Goal: Task Accomplishment & Management: Complete application form

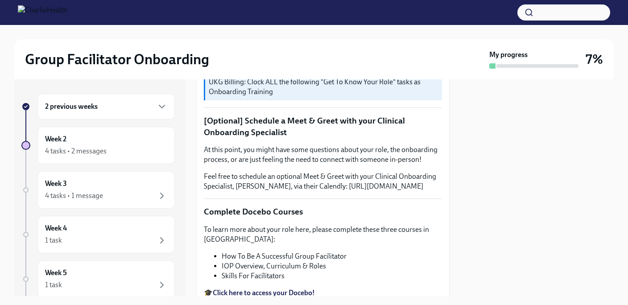
scroll to position [183, 0]
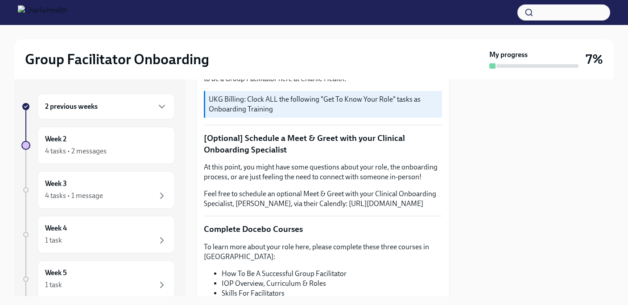
click at [92, 111] on h6 "2 previous weeks" at bounding box center [71, 107] width 53 height 10
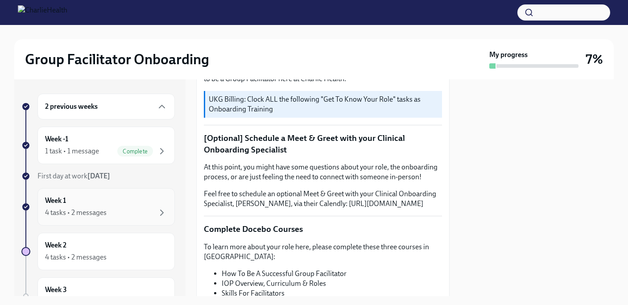
click at [97, 202] on div "Week 1 4 tasks • 2 messages" at bounding box center [106, 207] width 122 height 22
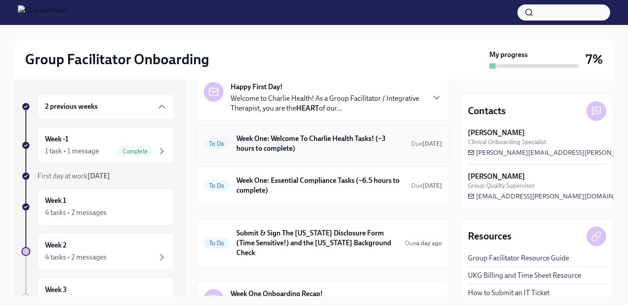
scroll to position [47, 0]
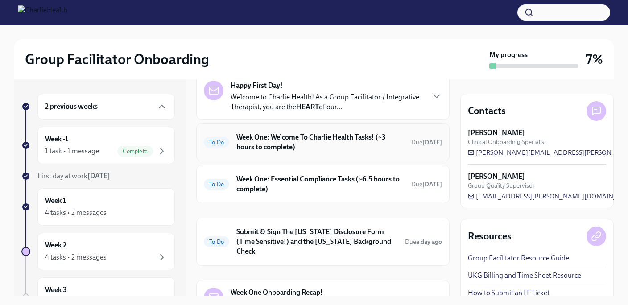
click at [284, 184] on h6 "Week One: Essential Compliance Tasks (~6.5 hours to complete)" at bounding box center [320, 184] width 168 height 20
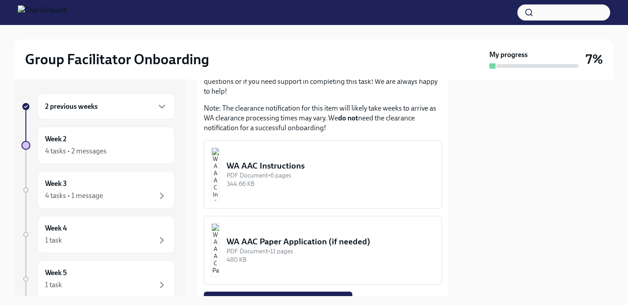
scroll to position [861, 0]
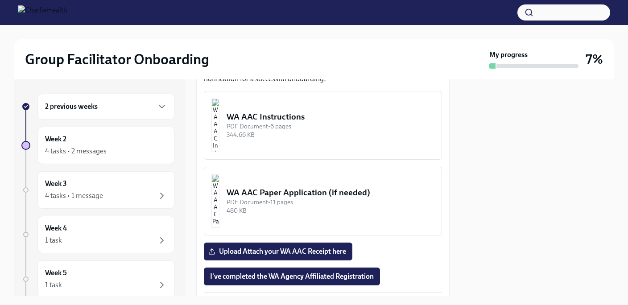
click at [294, 111] on div "WA AAC Instructions" at bounding box center [331, 117] width 208 height 12
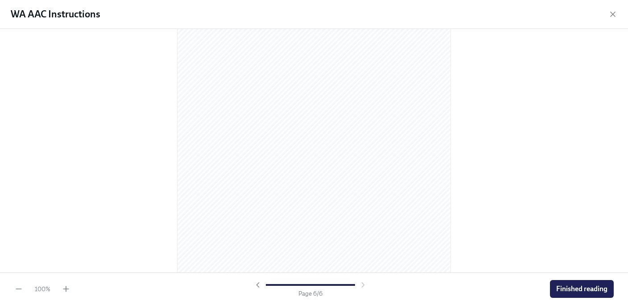
scroll to position [1931, 0]
click at [572, 282] on button "Finished reading" at bounding box center [582, 289] width 64 height 18
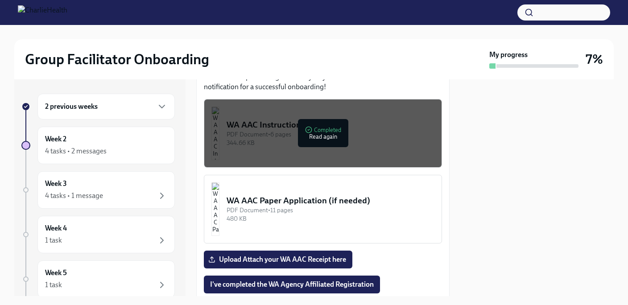
scroll to position [926, 0]
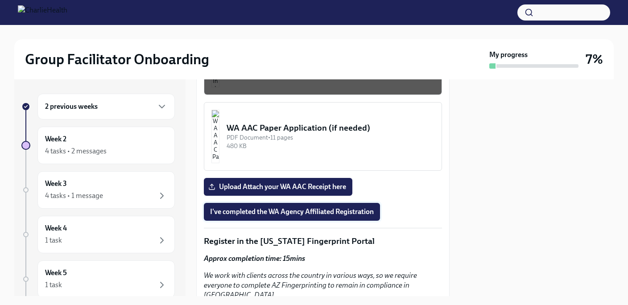
click at [349, 203] on button "I've completed the WA Agency Affiliated Registration" at bounding box center [292, 212] width 176 height 18
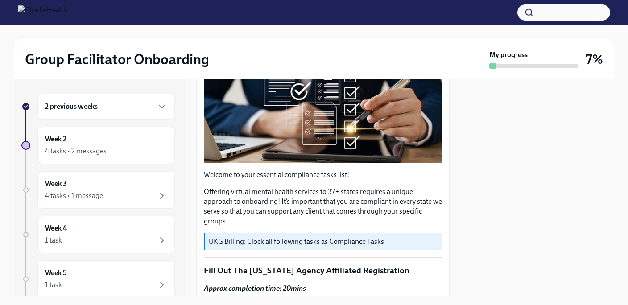
scroll to position [156, 0]
